Goal: Information Seeking & Learning: Check status

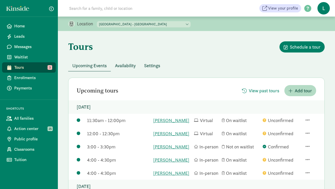
scroll to position [25, 0]
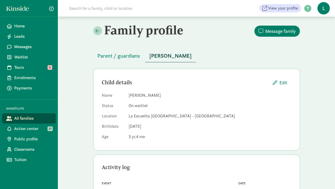
scroll to position [28, 0]
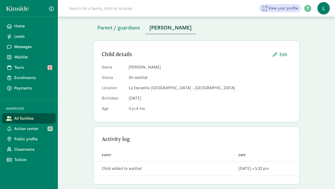
click at [94, 6] on input at bounding box center [138, 8] width 145 height 10
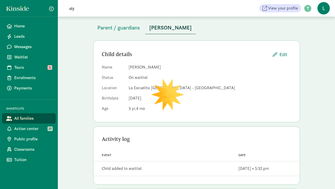
type input "uly"
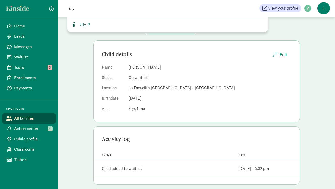
click at [83, 26] on span "Uly P" at bounding box center [83, 24] width 12 height 6
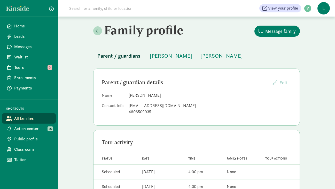
click at [159, 94] on dd "[PERSON_NAME]" at bounding box center [209, 95] width 163 height 6
drag, startPoint x: 159, startPoint y: 95, endPoint x: 126, endPoint y: 96, distance: 33.6
click at [126, 96] on dl "Name Mariana Paonessa Contact Info mpaonessa4@gmail.com 4806509935" at bounding box center [196, 104] width 189 height 25
copy dl "Mariana Paonessa"
click at [159, 93] on dd "Mariana Paonessa" at bounding box center [209, 95] width 163 height 6
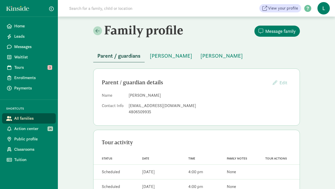
drag, startPoint x: 159, startPoint y: 95, endPoint x: 129, endPoint y: 95, distance: 30.4
click at [129, 95] on dd "Mariana Paonessa" at bounding box center [209, 95] width 163 height 6
copy dd "Mariana Paonessa"
click at [160, 55] on span "Sofia Braun" at bounding box center [171, 56] width 42 height 8
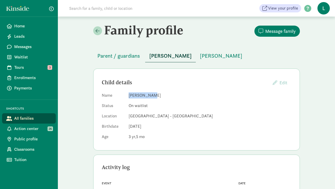
drag, startPoint x: 148, startPoint y: 95, endPoint x: 129, endPoint y: 95, distance: 19.4
click at [129, 95] on dd "Sofia Braun" at bounding box center [209, 95] width 163 height 6
copy dd "Sofia Braun"
click at [200, 57] on span "Milo Braun" at bounding box center [221, 56] width 42 height 8
drag, startPoint x: 147, startPoint y: 95, endPoint x: 128, endPoint y: 95, distance: 18.6
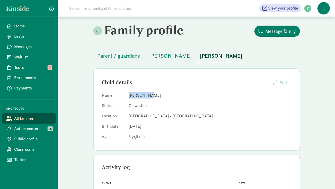
click at [128, 95] on dl "Name Milo Braun Status On waitlist Location La Escuelita Bilingual School - Gre…" at bounding box center [196, 117] width 189 height 50
copy dd "Milo Braun"
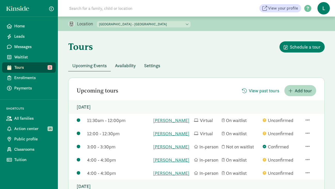
scroll to position [25, 0]
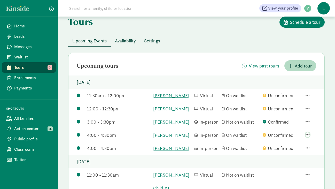
click at [308, 137] on span "button" at bounding box center [307, 134] width 4 height 5
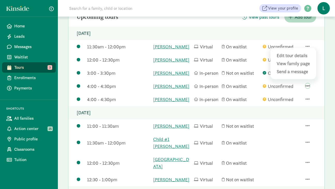
scroll to position [74, 0]
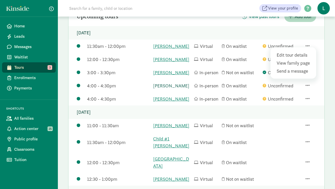
click at [160, 89] on link "[PERSON_NAME]" at bounding box center [172, 85] width 38 height 7
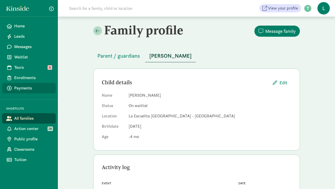
click at [21, 86] on span "Payments" at bounding box center [32, 88] width 37 height 6
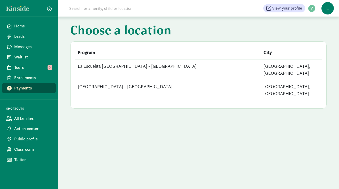
click at [149, 80] on td "[GEOGRAPHIC_DATA] - [GEOGRAPHIC_DATA]" at bounding box center [168, 90] width 186 height 20
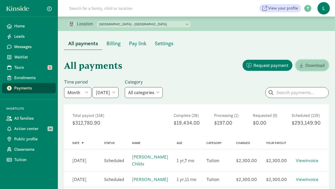
click at [316, 63] on span "Download" at bounding box center [314, 65] width 19 height 7
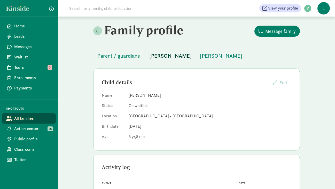
click at [90, 8] on input at bounding box center [138, 8] width 145 height 10
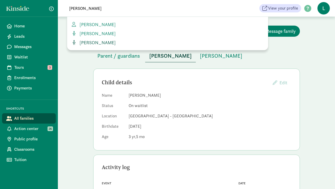
type input "[PERSON_NAME]"
click at [97, 42] on span "[PERSON_NAME]" at bounding box center [96, 42] width 38 height 6
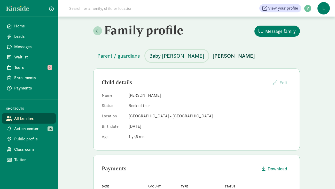
click at [174, 58] on span "Baby [PERSON_NAME]" at bounding box center [176, 56] width 55 height 8
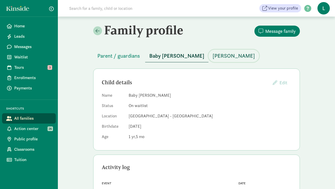
click at [230, 56] on span "Gavin Wackerbarth" at bounding box center [233, 56] width 42 height 8
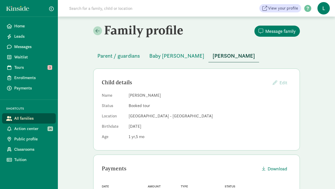
click at [89, 5] on input at bounding box center [138, 8] width 145 height 10
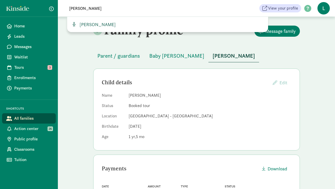
type input "lucas dou"
click at [98, 25] on span "Lucas Dourado" at bounding box center [96, 24] width 38 height 6
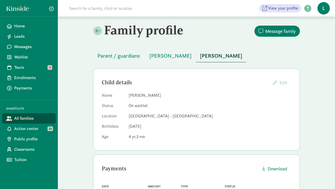
click at [74, 7] on input at bounding box center [138, 8] width 145 height 10
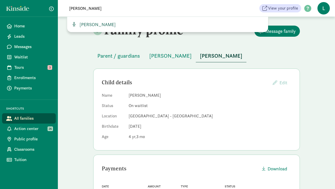
type input "cyrus m"
click at [98, 25] on span "Cyrus McDonald" at bounding box center [96, 24] width 38 height 6
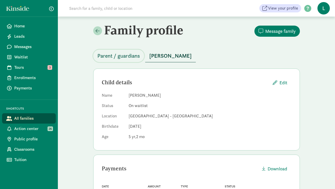
click at [117, 57] on span "Parent / guardians" at bounding box center [118, 56] width 43 height 8
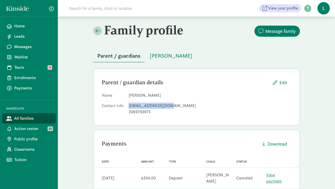
drag, startPoint x: 168, startPoint y: 105, endPoint x: 128, endPoint y: 106, distance: 39.5
click at [128, 106] on div "imcdonald@gmail.com" at bounding box center [209, 105] width 163 height 6
copy div "imcdonald@gmail.com"
click at [165, 54] on span "Cyrus McDonald" at bounding box center [171, 56] width 42 height 8
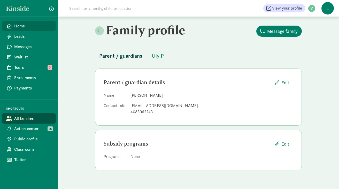
click at [20, 26] on span "Home" at bounding box center [32, 26] width 37 height 6
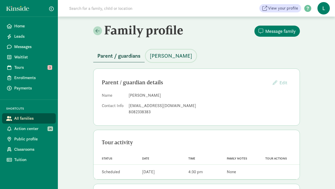
click at [168, 58] on span "Nico Lewis" at bounding box center [171, 56] width 42 height 8
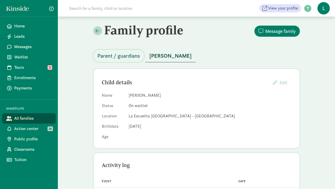
click at [115, 55] on span "Parent / guardians" at bounding box center [118, 56] width 43 height 8
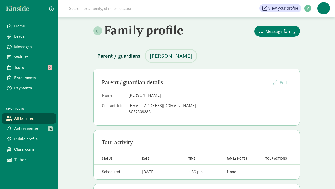
click at [158, 55] on span "Nico Lewis" at bounding box center [171, 56] width 42 height 8
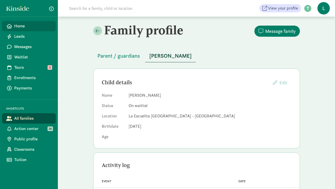
click at [36, 23] on link "Home" at bounding box center [29, 26] width 54 height 10
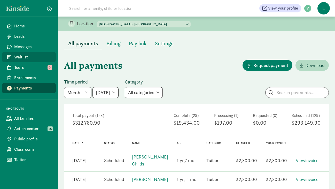
click at [20, 55] on span "Waitlist" at bounding box center [32, 57] width 37 height 6
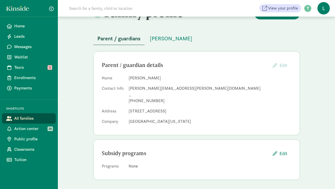
scroll to position [18, 0]
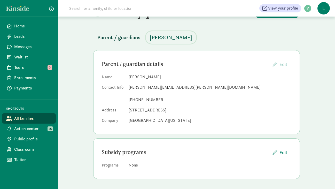
click at [167, 37] on span "[PERSON_NAME]" at bounding box center [171, 37] width 42 height 8
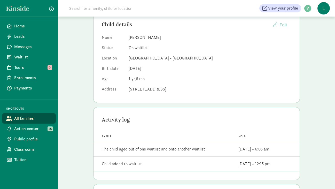
scroll to position [58, 0]
click at [144, 117] on div "Activity log" at bounding box center [196, 119] width 189 height 8
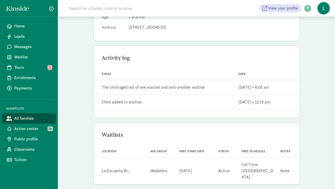
scroll to position [0, 0]
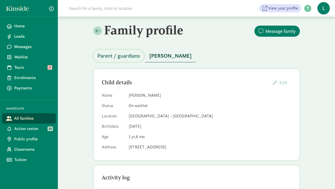
click at [121, 55] on span "Parent / guardians" at bounding box center [118, 56] width 43 height 8
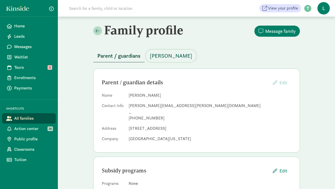
click at [168, 56] on span "[PERSON_NAME]" at bounding box center [171, 56] width 42 height 8
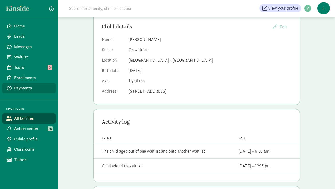
scroll to position [6, 0]
